Goal: Transaction & Acquisition: Purchase product/service

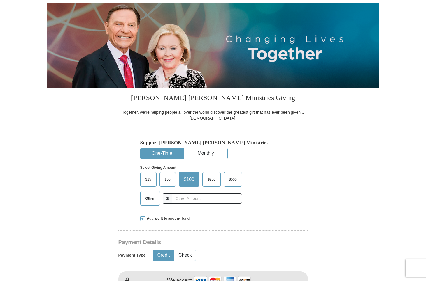
scroll to position [61, 0]
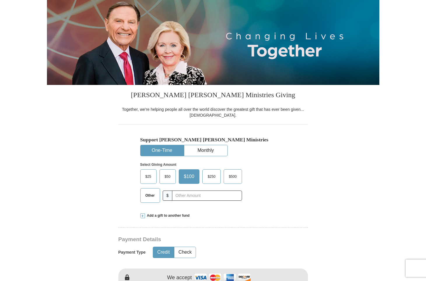
click at [150, 195] on span "Other" at bounding box center [149, 195] width 15 height 9
click at [0, 0] on input "Other" at bounding box center [0, 0] width 0 height 0
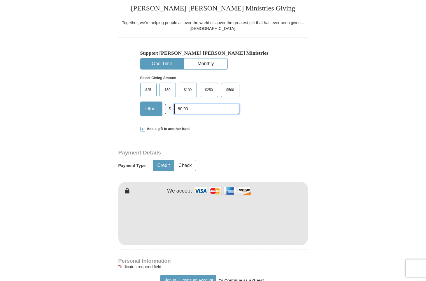
scroll to position [149, 0]
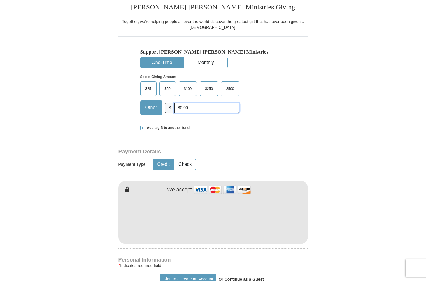
type input "80.00"
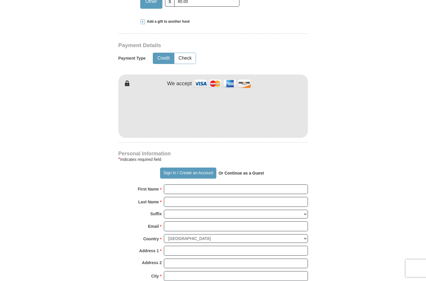
scroll to position [256, 0]
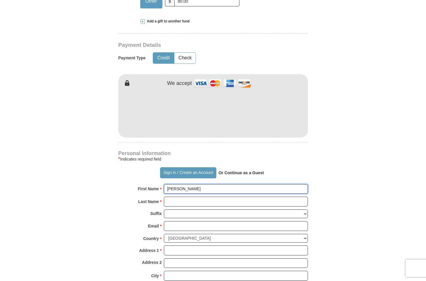
type input "[PERSON_NAME]"
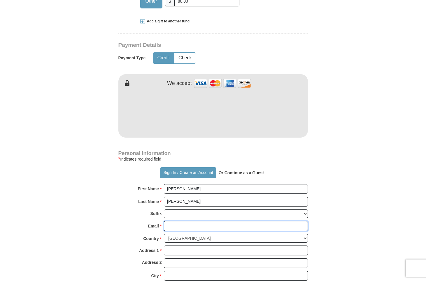
type input "[EMAIL_ADDRESS][DOMAIN_NAME]"
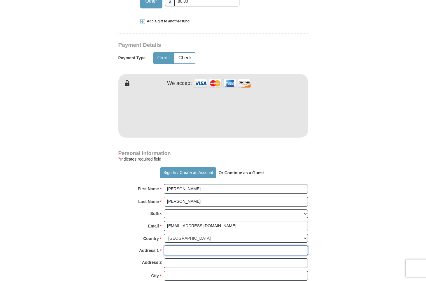
type input "[STREET_ADDRESS]"
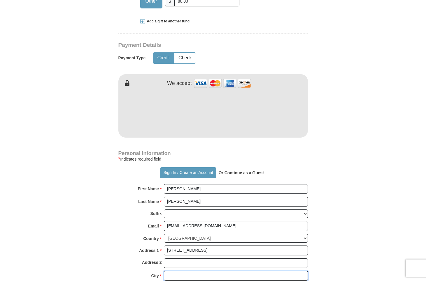
type input "[GEOGRAPHIC_DATA][PERSON_NAME]"
select select "MO"
type input "63146"
type input "3145149609"
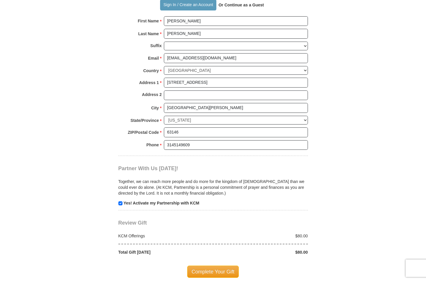
scroll to position [425, 0]
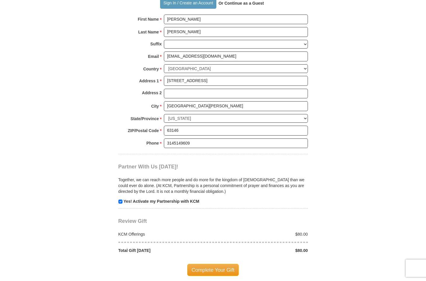
click at [120, 200] on input "checkbox" at bounding box center [120, 202] width 4 height 4
checkbox input "false"
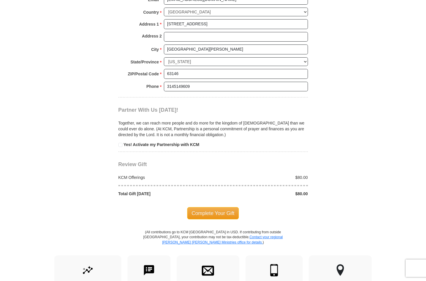
scroll to position [487, 0]
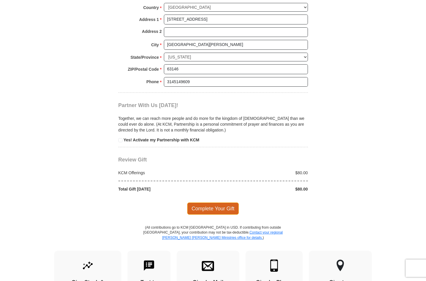
click at [198, 203] on span "Complete Your Gift" at bounding box center [213, 209] width 52 height 12
